Goal: Task Accomplishment & Management: Manage account settings

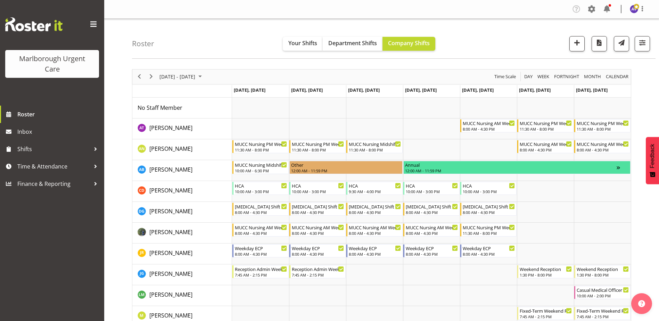
scroll to position [449, 0]
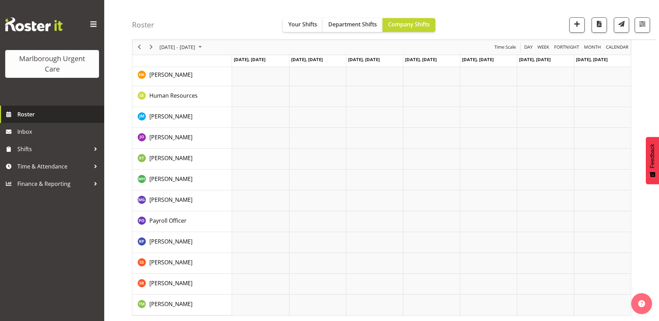
click at [30, 117] on span "Roster" at bounding box center [58, 114] width 83 height 10
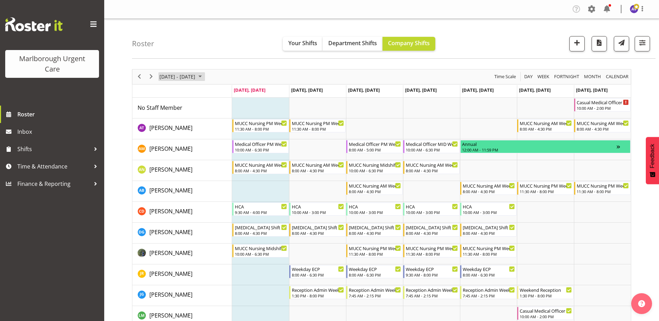
click at [196, 77] on span "October 06 - 12, 2025" at bounding box center [177, 76] width 37 height 9
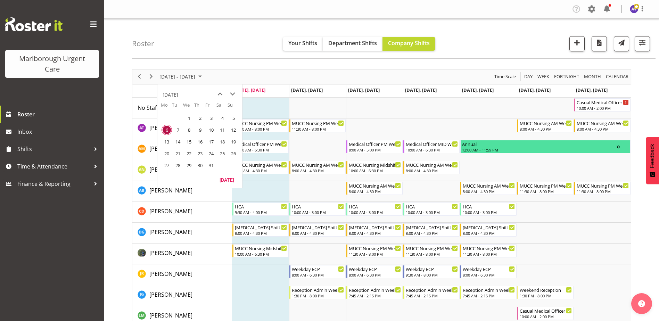
click at [265, 51] on div "Roster Your Shifts Department Shifts Company Shifts All Locations Clear Blenhei…" at bounding box center [394, 39] width 524 height 40
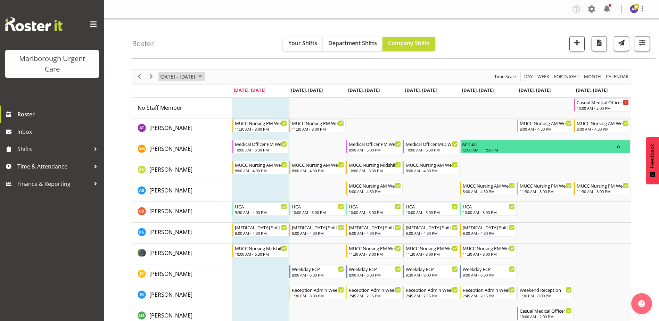
click at [182, 75] on span "[DATE] - [DATE]" at bounding box center [177, 76] width 37 height 9
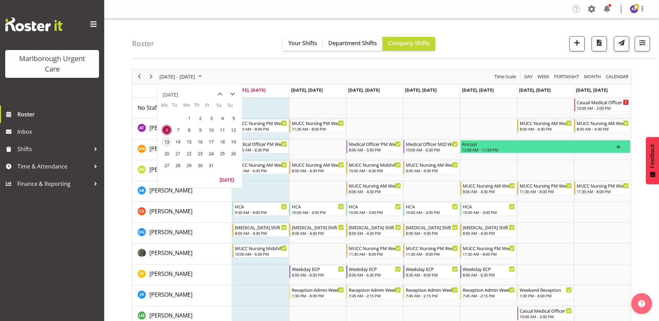
click at [166, 143] on span "13" at bounding box center [167, 142] width 10 height 10
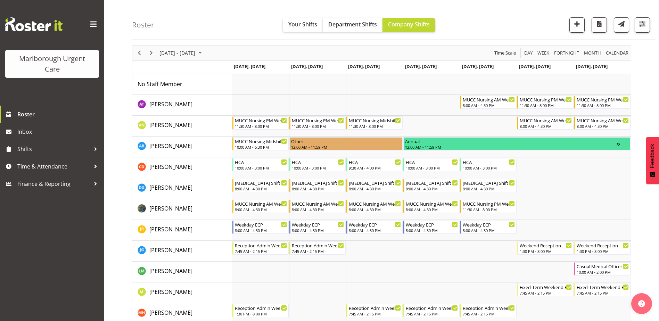
scroll to position [35, 0]
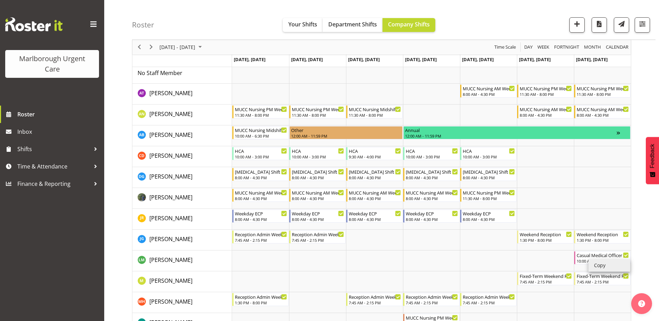
click at [607, 268] on li "Copy" at bounding box center [610, 265] width 42 height 13
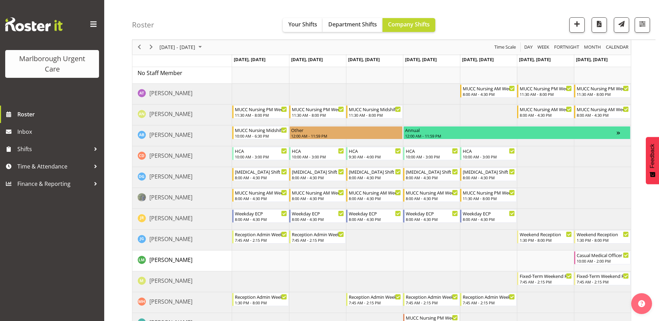
click at [530, 75] on td "Timeline Week of October 13, 2025" at bounding box center [545, 73] width 57 height 21
click at [539, 80] on li "Paste" at bounding box center [551, 81] width 42 height 13
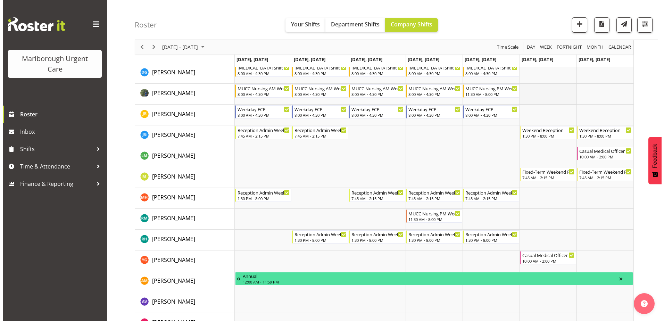
scroll to position [0, 0]
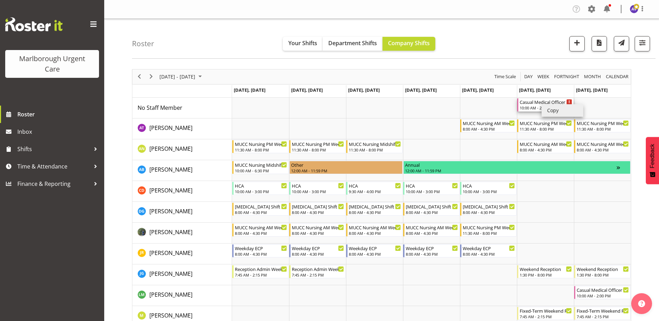
click at [531, 108] on div "10:00 AM - 2:00 PM" at bounding box center [546, 108] width 52 height 6
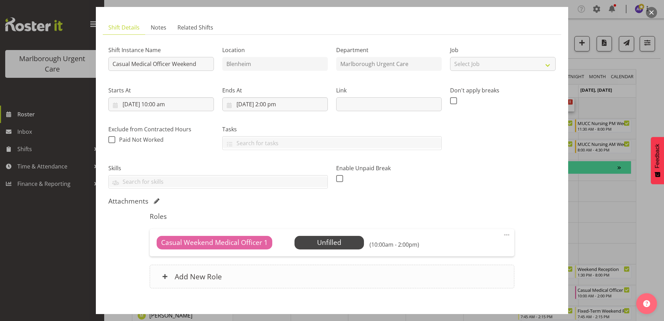
scroll to position [69, 0]
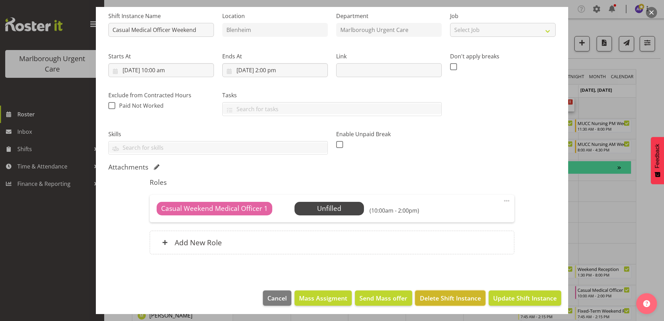
click at [438, 298] on span "Delete Shift Instance" at bounding box center [450, 298] width 61 height 9
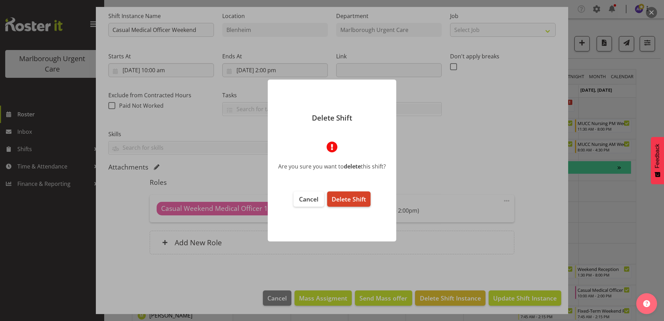
click at [348, 197] on span "Delete Shift" at bounding box center [349, 199] width 34 height 8
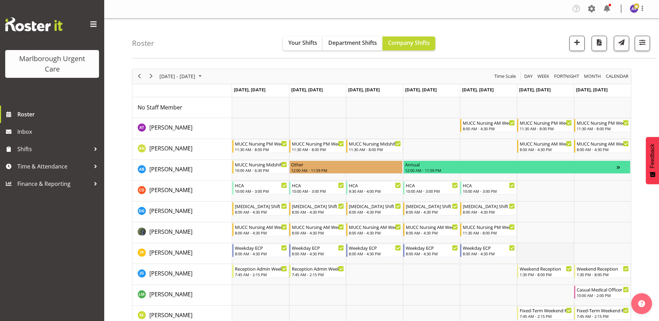
scroll to position [0, 0]
click at [193, 79] on span "October 13 - 19, 2025" at bounding box center [177, 76] width 37 height 9
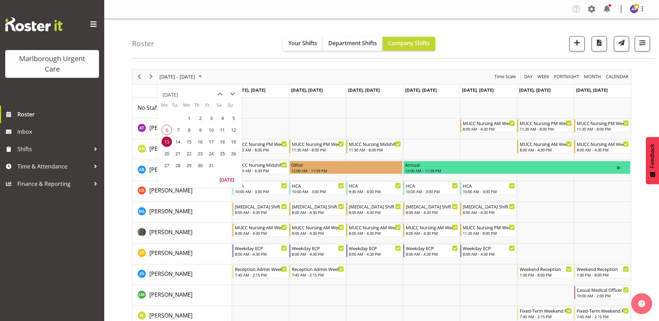
click at [167, 157] on span "20" at bounding box center [167, 153] width 10 height 10
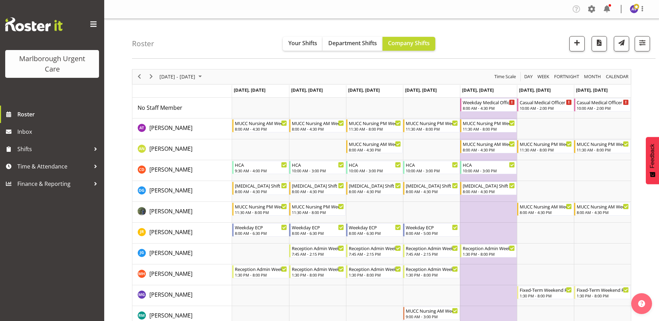
click at [182, 82] on div "October 20 - 26, 2025" at bounding box center [181, 76] width 49 height 15
click at [168, 165] on span "27" at bounding box center [167, 165] width 10 height 10
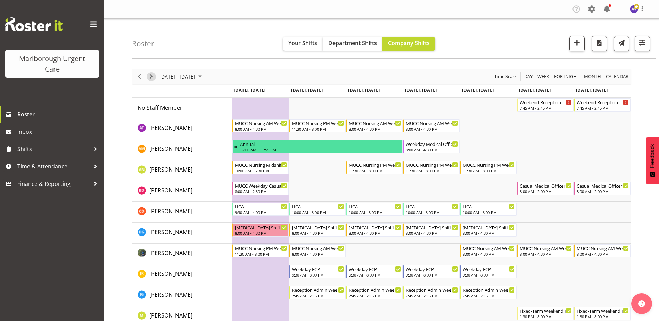
click at [154, 78] on span "Next" at bounding box center [151, 76] width 8 height 9
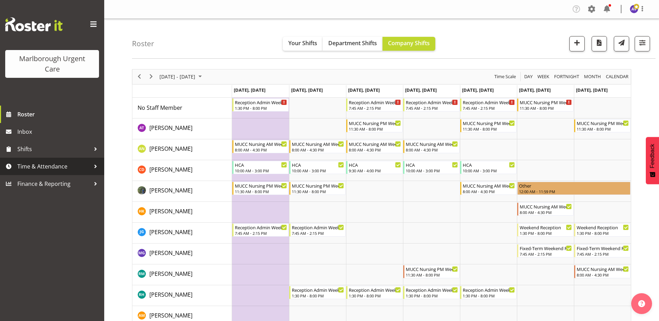
click at [32, 167] on span "Time & Attendance" at bounding box center [53, 166] width 73 height 10
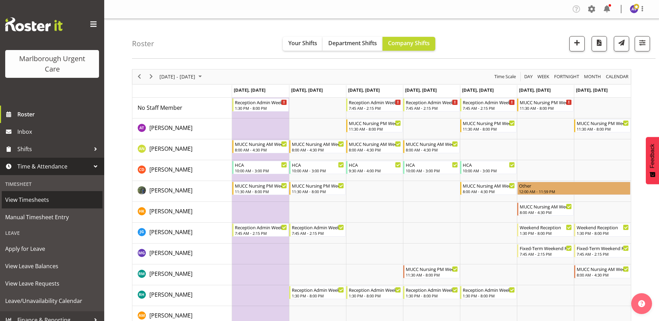
click at [34, 200] on span "View Timesheets" at bounding box center [52, 200] width 94 height 10
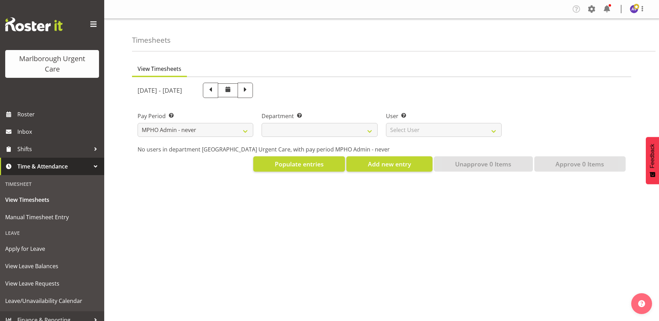
select select "195"
select select
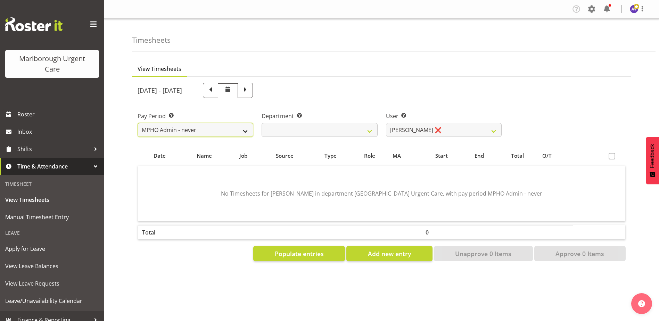
click at [208, 127] on select "Fortnightly MPHO - Haemodialysis Contractors MUCC MUCC Casuals MPHO Admin - nev…" at bounding box center [196, 130] width 116 height 14
select select "188"
click at [138, 123] on select "Fortnightly MPHO - Haemodialysis Contractors MUCC MUCC Casuals MPHO Admin - nev…" at bounding box center [196, 130] width 116 height 14
select select
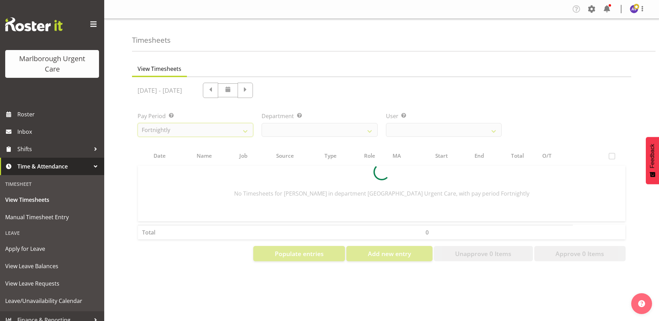
select select
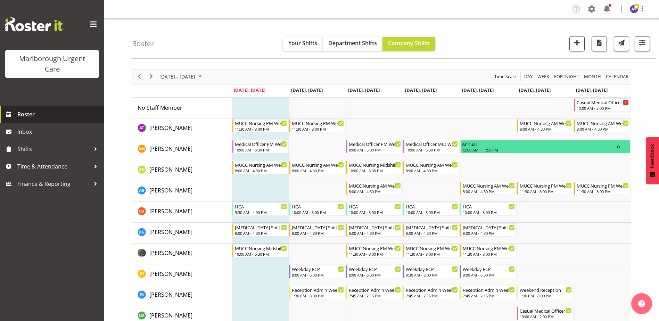
click at [29, 116] on span "Roster" at bounding box center [58, 114] width 83 height 10
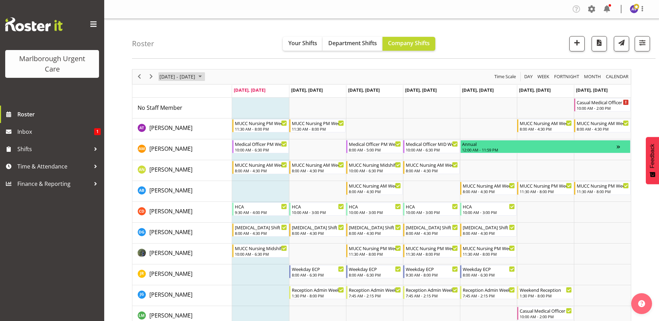
click at [196, 77] on span "[DATE] - [DATE]" at bounding box center [177, 76] width 37 height 9
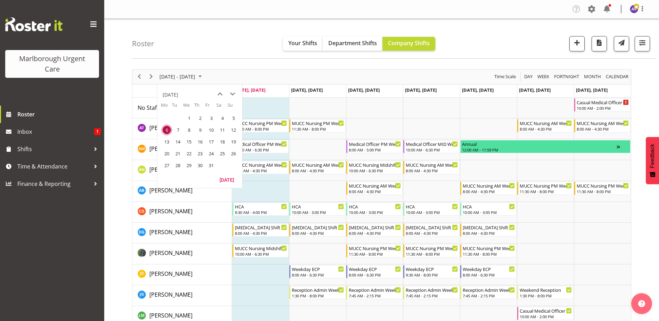
click at [166, 166] on span "27" at bounding box center [167, 165] width 10 height 10
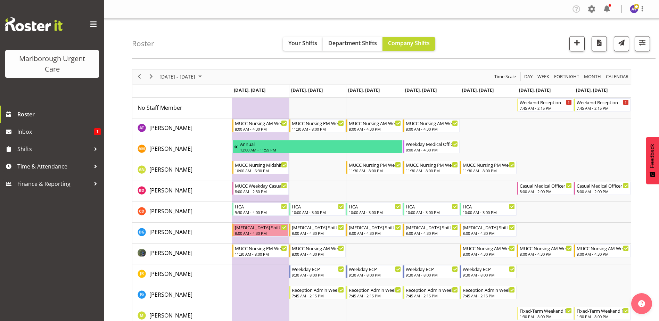
click at [173, 71] on div "Oct 27 - Nov 02, 2025" at bounding box center [181, 76] width 49 height 15
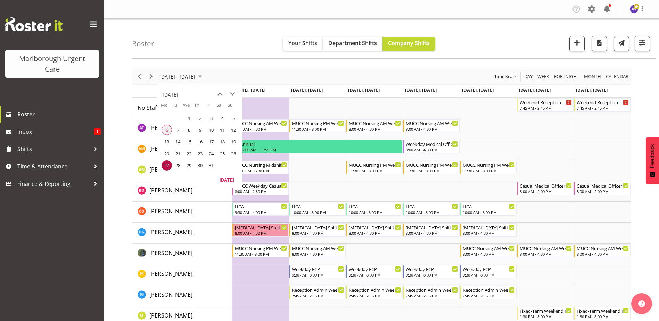
click at [166, 128] on span "6" at bounding box center [167, 130] width 10 height 10
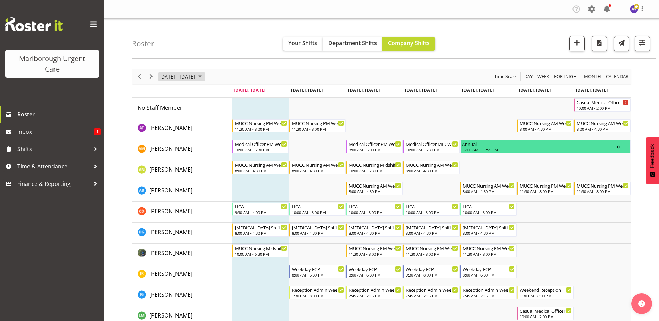
click at [187, 78] on span "October 06 - 12, 2025" at bounding box center [177, 76] width 37 height 9
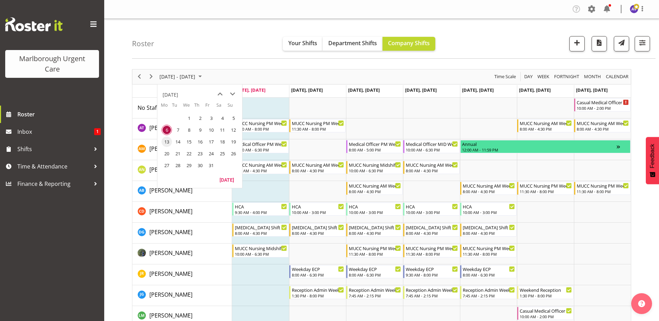
click at [165, 141] on span "13" at bounding box center [167, 142] width 10 height 10
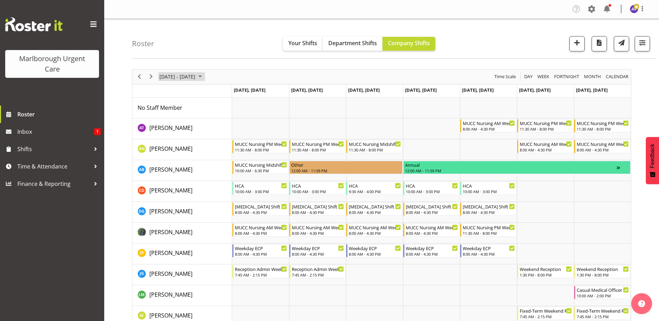
click at [176, 78] on span "[DATE] - [DATE]" at bounding box center [177, 76] width 37 height 9
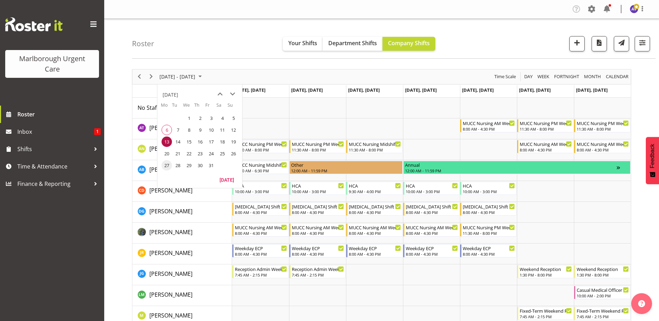
click at [165, 163] on span "27" at bounding box center [167, 165] width 10 height 10
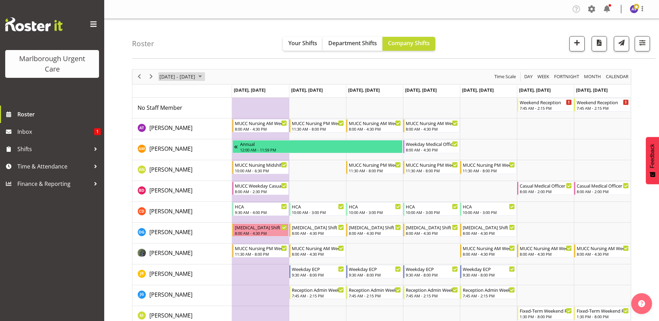
click at [169, 77] on span "Oct 27 - Nov 02, 2025" at bounding box center [177, 76] width 37 height 9
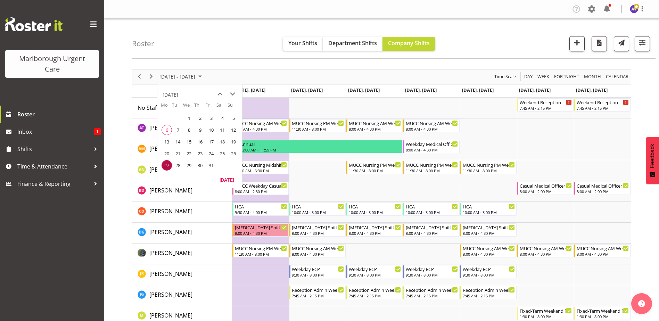
click at [222, 154] on span "25" at bounding box center [222, 153] width 10 height 10
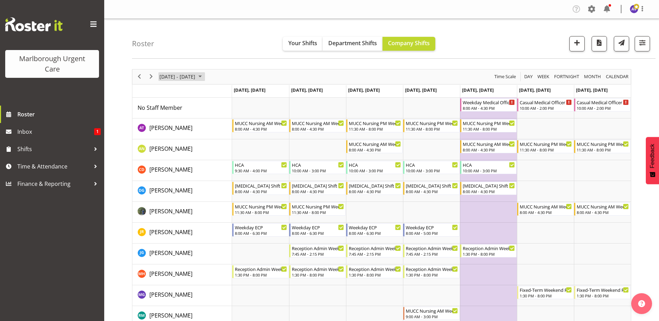
click at [176, 76] on span "October 20 - 26, 2025" at bounding box center [177, 76] width 37 height 9
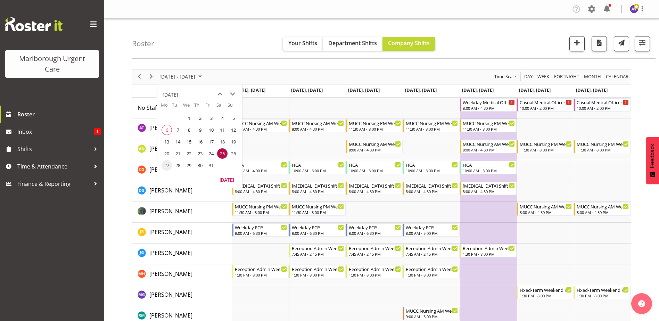
click at [164, 166] on span "27" at bounding box center [167, 165] width 10 height 10
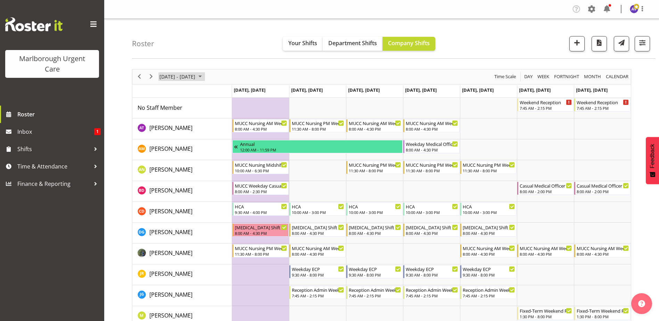
click at [175, 78] on span "Oct 27 - Nov 02, 2025" at bounding box center [177, 76] width 37 height 9
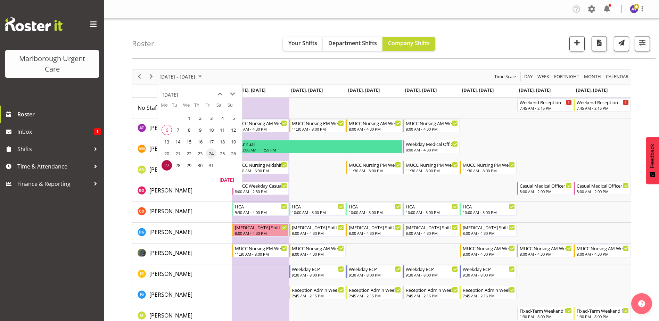
click at [211, 154] on span "24" at bounding box center [211, 153] width 10 height 10
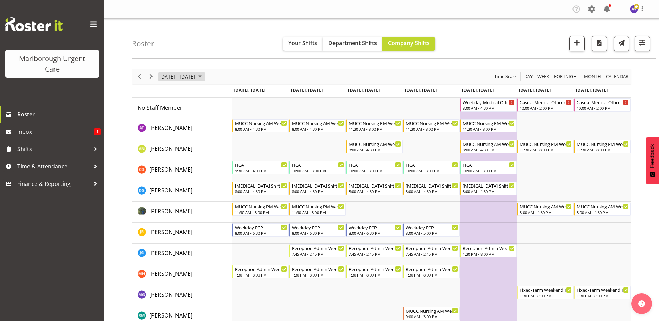
click at [161, 77] on span "October 20 - 26, 2025" at bounding box center [177, 76] width 37 height 9
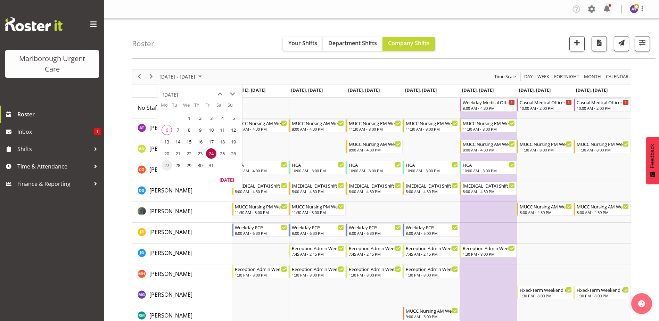
click at [168, 163] on span "27" at bounding box center [167, 165] width 10 height 10
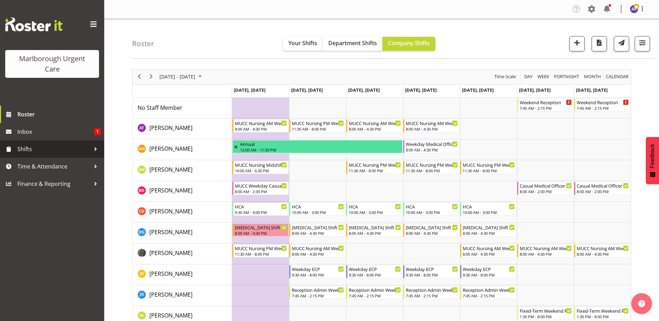
click at [30, 150] on span "Shifts" at bounding box center [53, 149] width 73 height 10
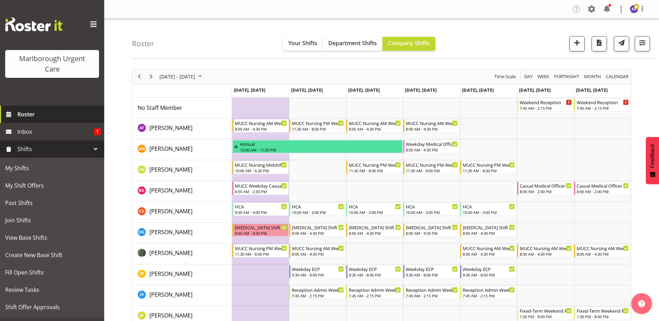
click at [31, 114] on span "Roster" at bounding box center [58, 114] width 83 height 10
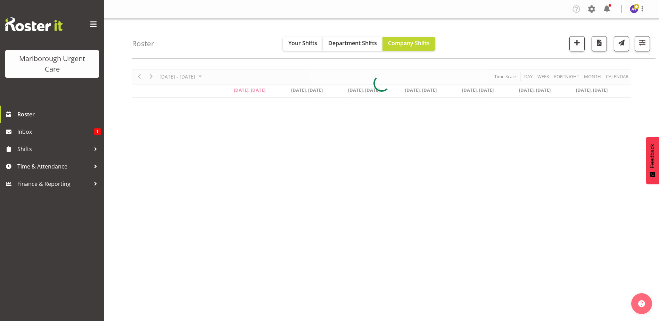
click at [591, 9] on span at bounding box center [591, 8] width 11 height 11
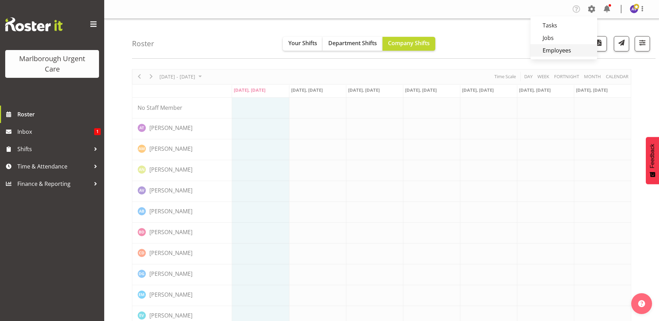
click at [559, 52] on link "Employees" at bounding box center [564, 50] width 67 height 13
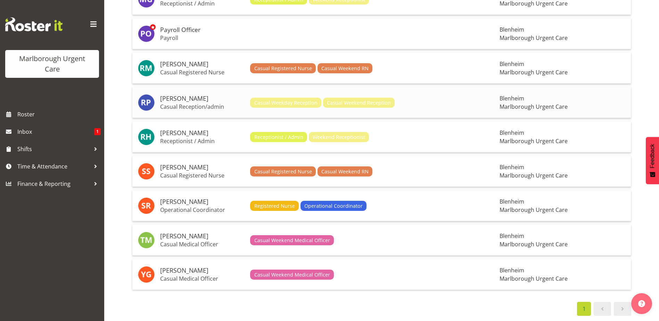
scroll to position [874, 0]
click at [622, 305] on span at bounding box center [622, 309] width 8 height 8
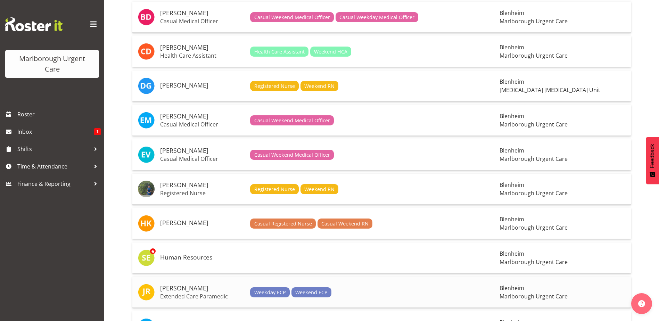
scroll to position [248, 0]
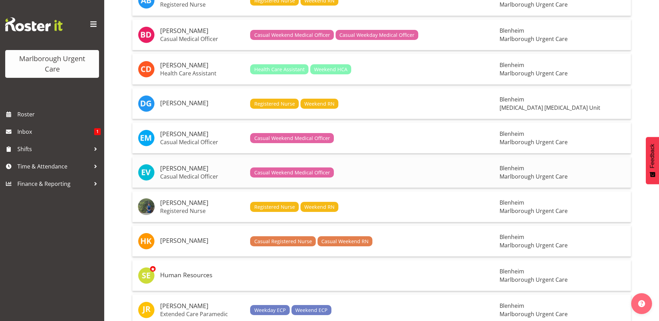
click at [184, 174] on p "Casual Medical Officer" at bounding box center [202, 176] width 84 height 7
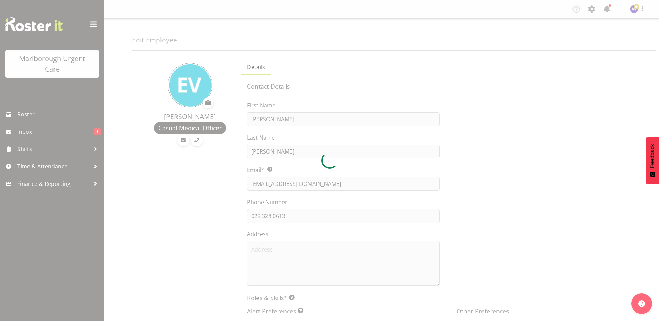
select select "TimelineWeek"
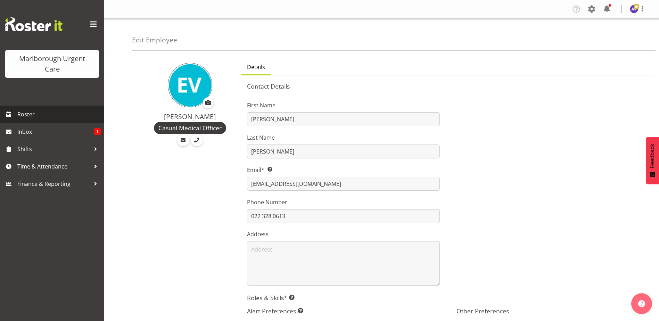
click at [25, 114] on span "Roster" at bounding box center [58, 114] width 83 height 10
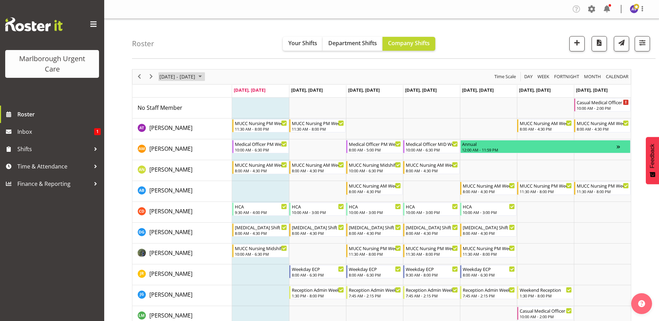
click at [190, 79] on span "October 06 - 12, 2025" at bounding box center [177, 76] width 37 height 9
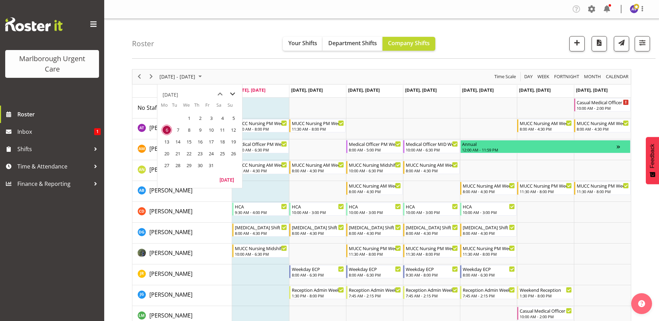
click at [235, 93] on span "next month" at bounding box center [233, 94] width 12 height 13
click at [166, 129] on span "3" at bounding box center [167, 130] width 10 height 10
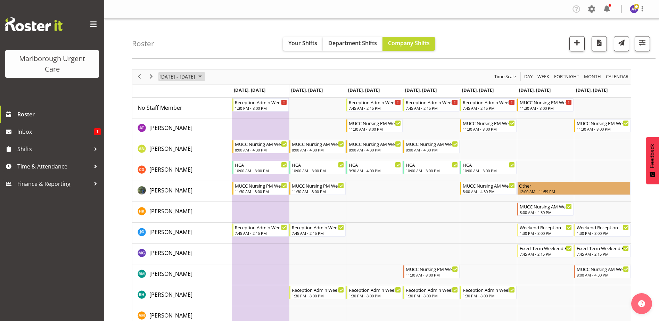
click at [190, 79] on span "November 03 - 09, 2025" at bounding box center [177, 76] width 37 height 9
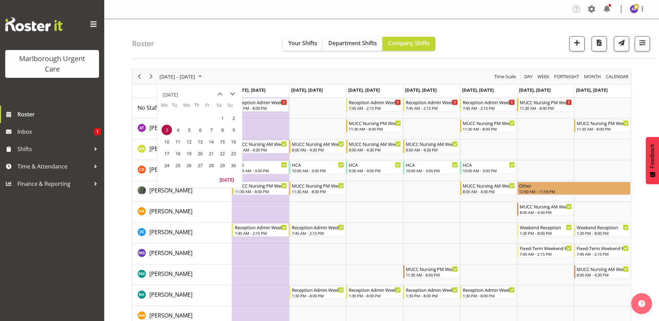
click at [168, 140] on span "10" at bounding box center [167, 142] width 10 height 10
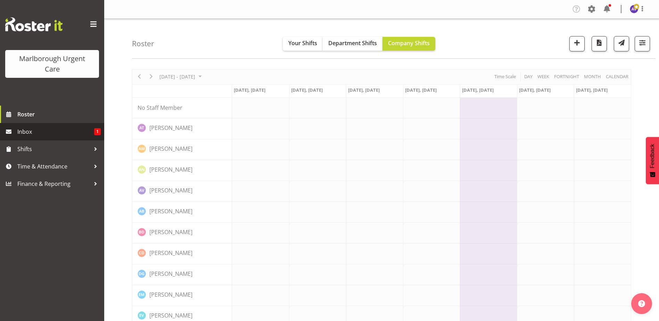
click at [28, 131] on span "Inbox" at bounding box center [55, 131] width 77 height 10
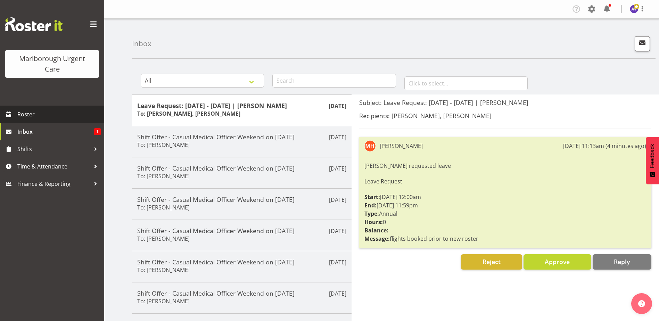
click at [24, 114] on span "Roster" at bounding box center [58, 114] width 83 height 10
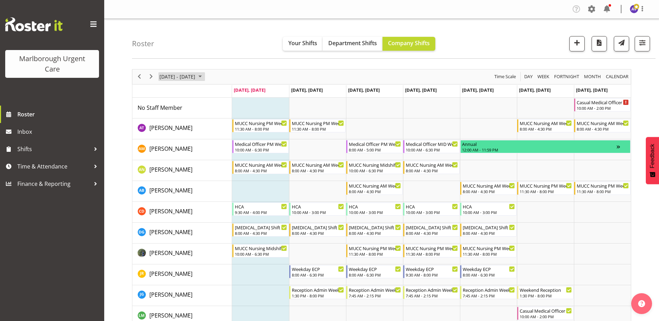
click at [191, 73] on span "[DATE] - [DATE]" at bounding box center [177, 76] width 37 height 9
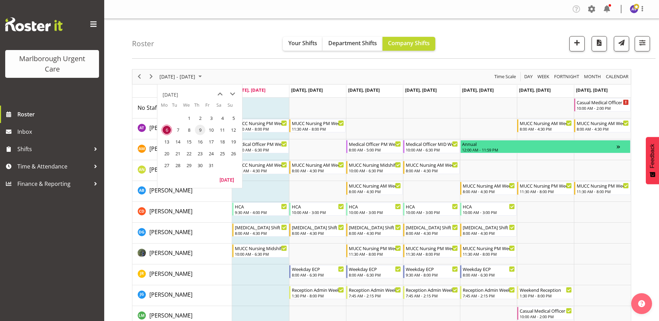
click at [166, 127] on span "6" at bounding box center [167, 130] width 10 height 10
click at [595, 104] on div "Casual Medical Officer Weekend" at bounding box center [603, 101] width 52 height 7
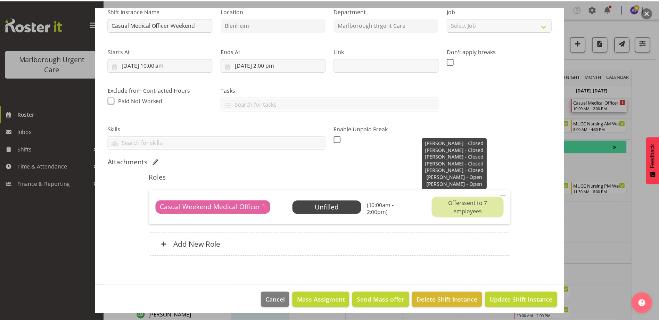
scroll to position [79, 0]
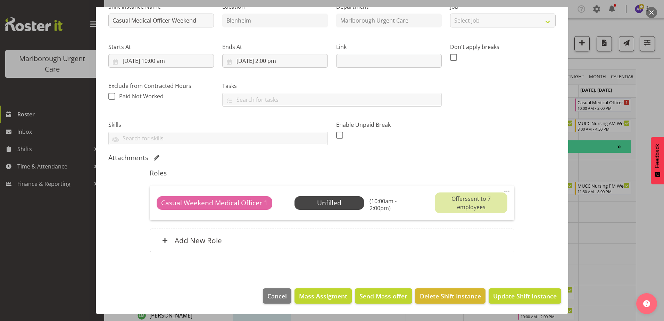
click at [648, 9] on button "button" at bounding box center [651, 12] width 11 height 11
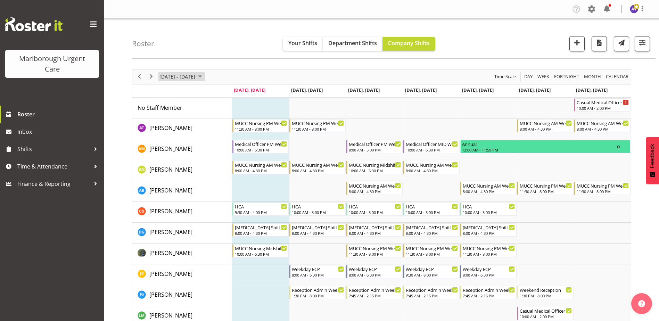
click at [192, 76] on span "[DATE] - [DATE]" at bounding box center [177, 76] width 37 height 9
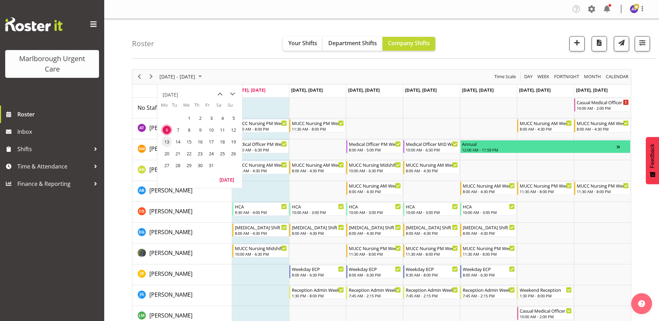
click at [165, 142] on span "13" at bounding box center [167, 142] width 10 height 10
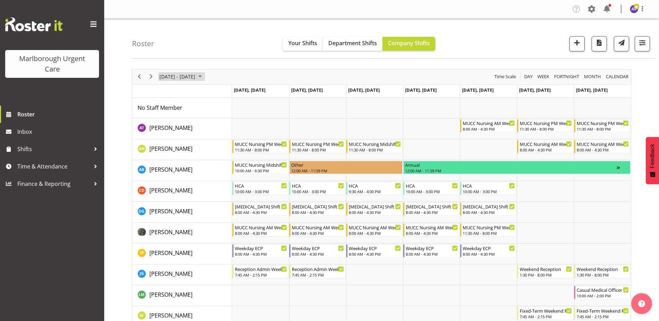
click at [173, 74] on span "October 13 - 19, 2025" at bounding box center [177, 76] width 37 height 9
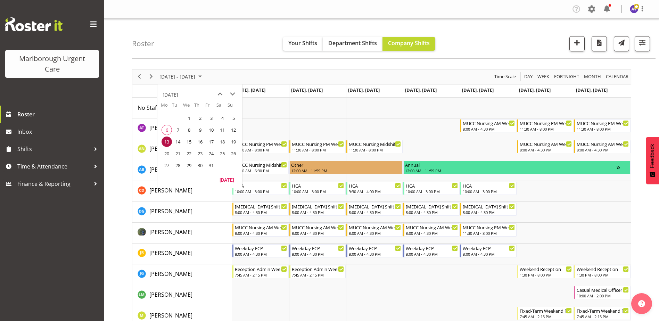
drag, startPoint x: 221, startPoint y: 129, endPoint x: 356, endPoint y: 135, distance: 135.6
click at [221, 129] on span "11" at bounding box center [222, 130] width 10 height 10
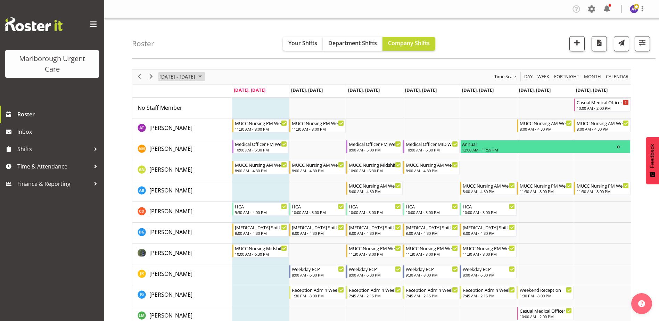
click at [173, 75] on span "October 06 - 12, 2025" at bounding box center [177, 76] width 37 height 9
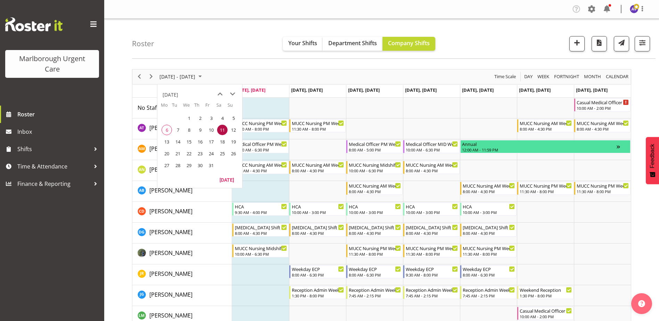
click at [208, 58] on div "Roster Your Shifts Department Shifts Company Shifts All Locations Clear Blenhei…" at bounding box center [394, 39] width 524 height 40
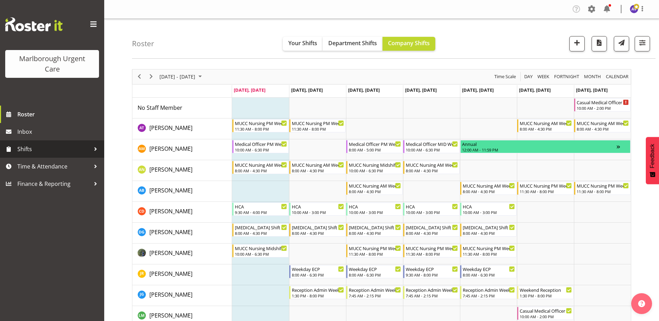
click at [35, 147] on span "Shifts" at bounding box center [53, 149] width 73 height 10
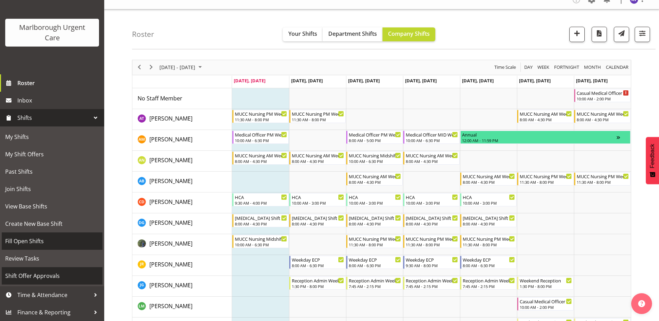
scroll to position [104, 0]
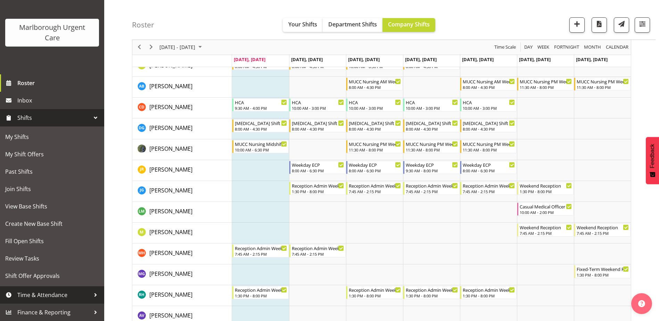
click at [41, 296] on span "Time & Attendance" at bounding box center [53, 295] width 73 height 10
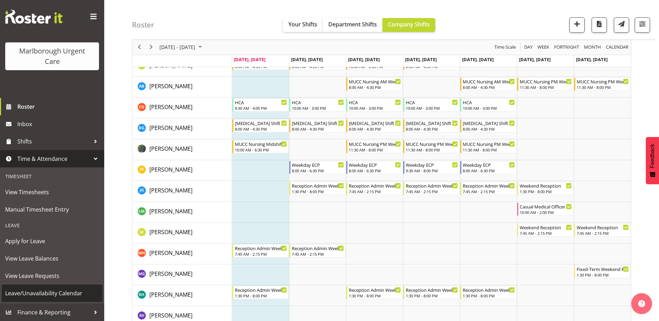
scroll to position [8, 0]
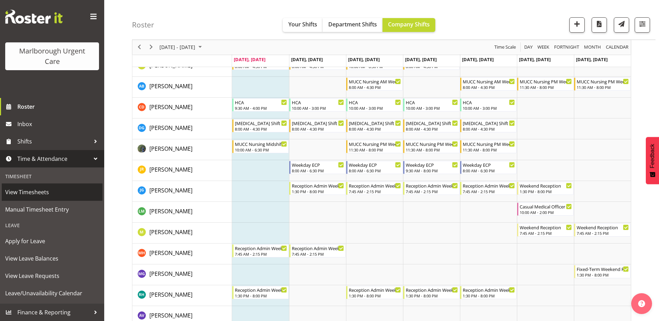
click at [26, 193] on span "View Timesheets" at bounding box center [52, 192] width 94 height 10
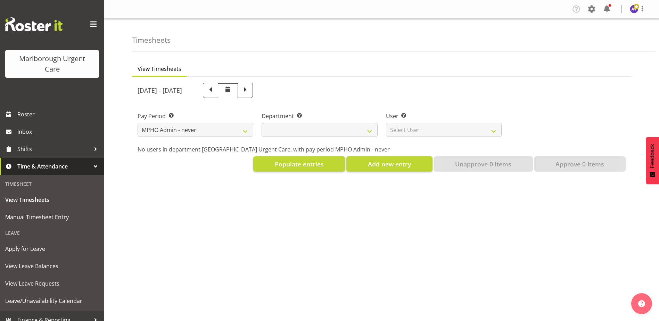
select select "195"
select select
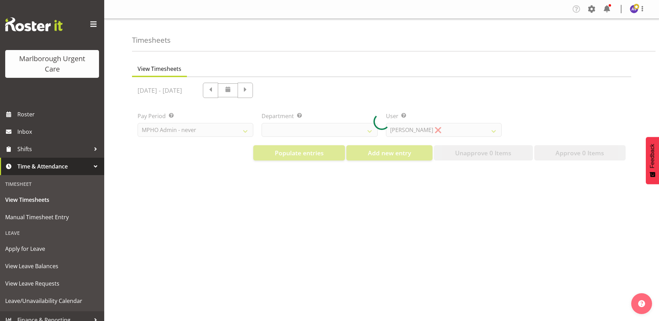
click at [185, 132] on div at bounding box center [381, 121] width 499 height 89
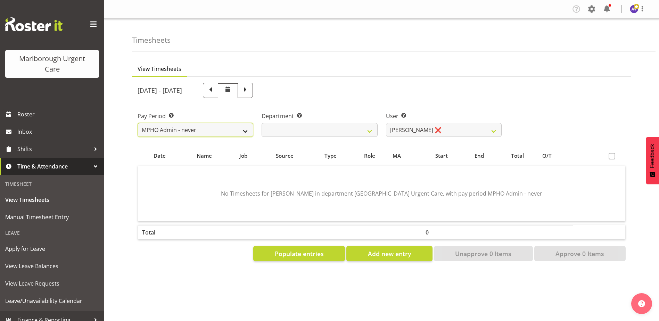
drag, startPoint x: 178, startPoint y: 128, endPoint x: 178, endPoint y: 132, distance: 4.2
click at [178, 128] on select "Fortnightly MPHO - [MEDICAL_DATA] Contractors MUCC MUCC Casuals MPHO Admin - ne…" at bounding box center [196, 130] width 116 height 14
select select "192"
click at [138, 123] on select "Fortnightly MPHO - [MEDICAL_DATA] Contractors MUCC MUCC Casuals MPHO Admin - ne…" at bounding box center [196, 130] width 116 height 14
select select
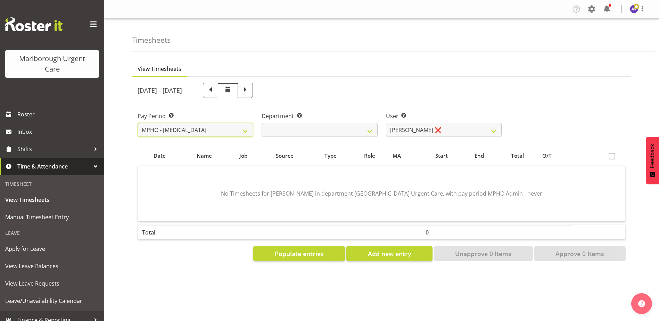
select select
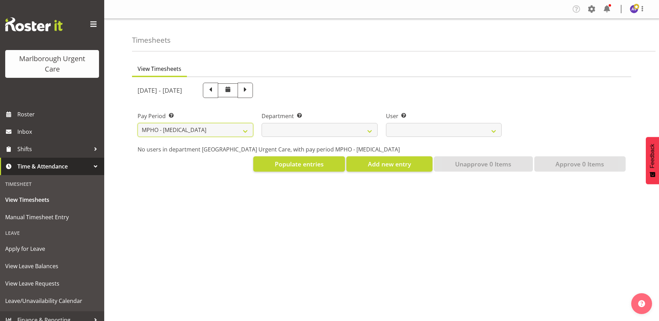
select select
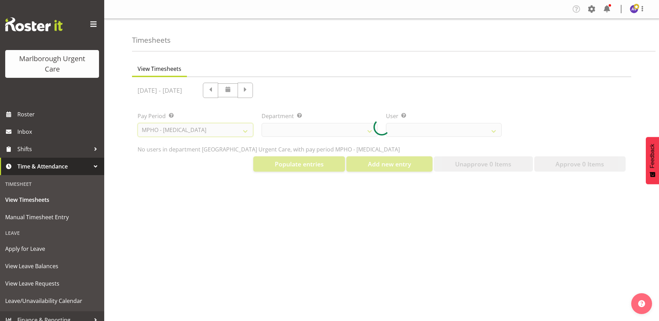
select select
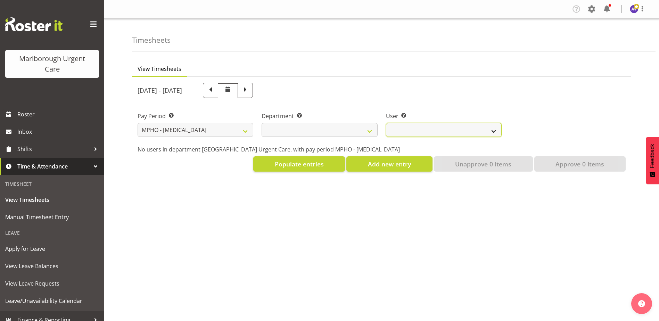
click at [424, 127] on select at bounding box center [444, 130] width 116 height 14
select select
click at [344, 127] on select "[MEDICAL_DATA] [MEDICAL_DATA] Unit" at bounding box center [320, 130] width 116 height 14
select select "926"
click at [262, 123] on select "[MEDICAL_DATA] [MEDICAL_DATA] Unit" at bounding box center [320, 130] width 116 height 14
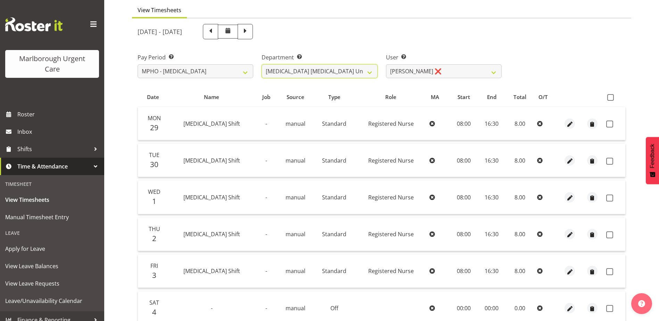
scroll to position [69, 0]
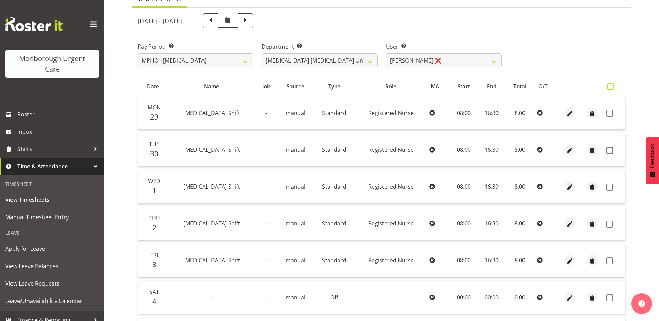
click at [611, 85] on span at bounding box center [610, 86] width 7 height 7
click at [611, 85] on input "checkbox" at bounding box center [609, 86] width 5 height 5
checkbox input "true"
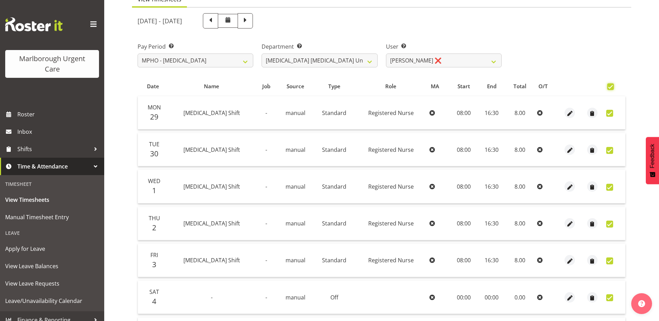
checkbox input "true"
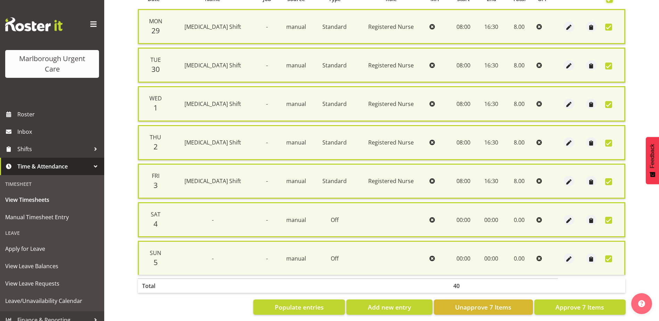
scroll to position [166, 0]
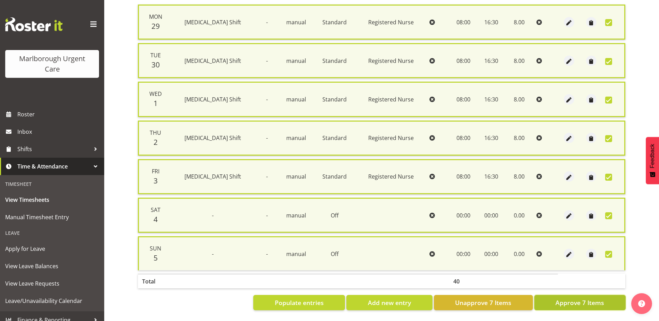
click at [568, 298] on span "Approve 7 Items" at bounding box center [580, 302] width 49 height 9
checkbox input "false"
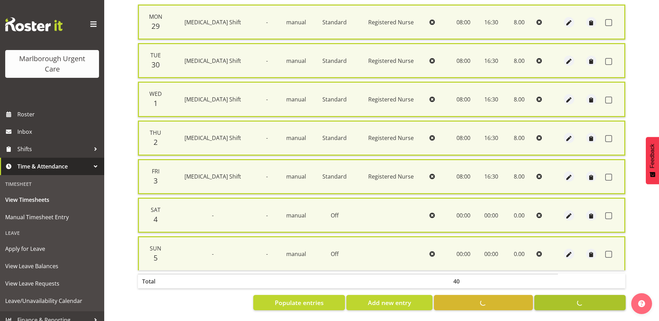
checkbox input "false"
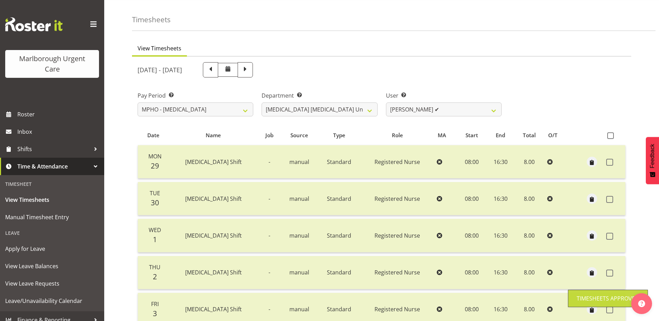
scroll to position [16, 0]
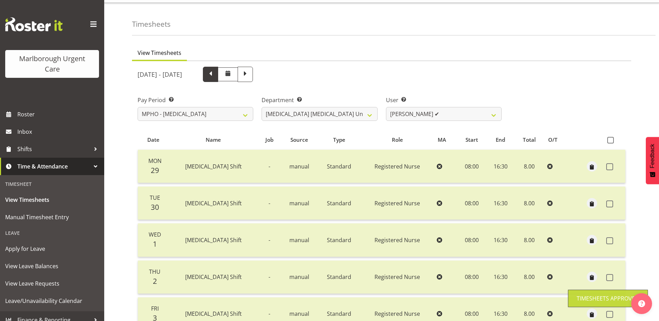
click at [218, 72] on span at bounding box center [210, 74] width 15 height 15
select select
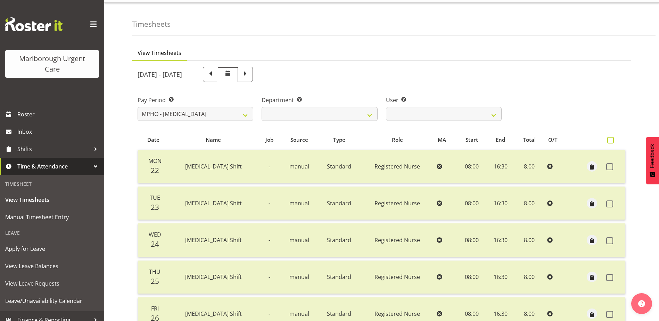
click at [611, 139] on span at bounding box center [610, 140] width 7 height 7
click at [611, 139] on input "checkbox" at bounding box center [609, 140] width 5 height 5
checkbox input "true"
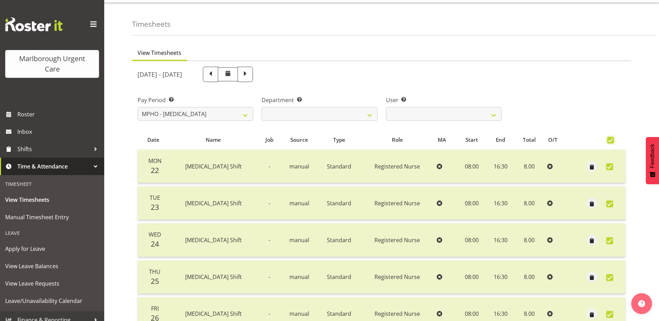
checkbox input "true"
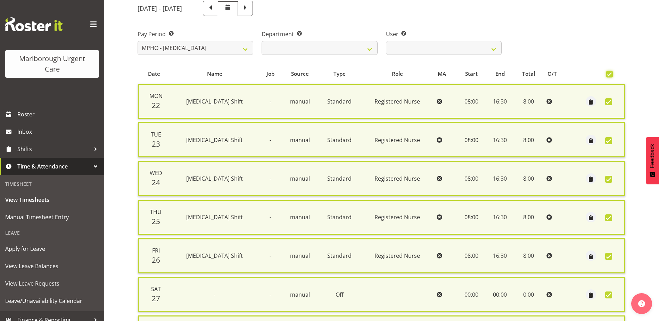
scroll to position [166, 0]
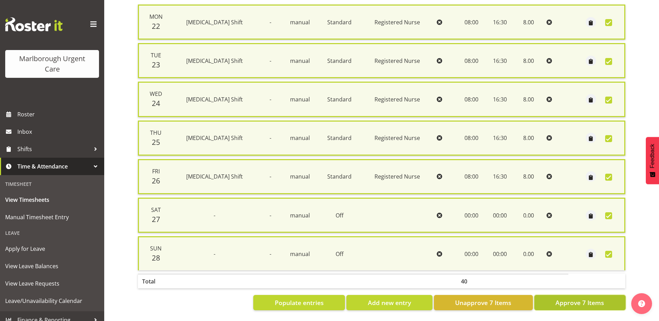
click at [573, 298] on span "Approve 7 Items" at bounding box center [580, 302] width 49 height 9
checkbox input "false"
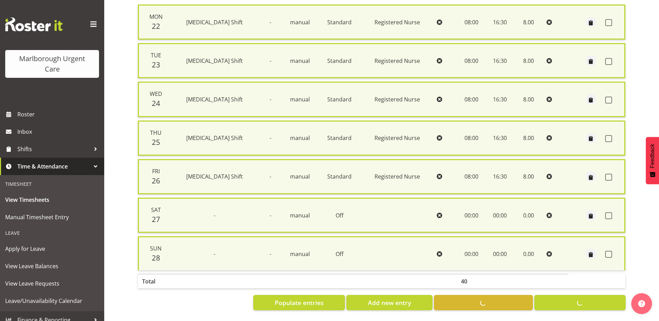
checkbox input "false"
